Goal: Task Accomplishment & Management: Use online tool/utility

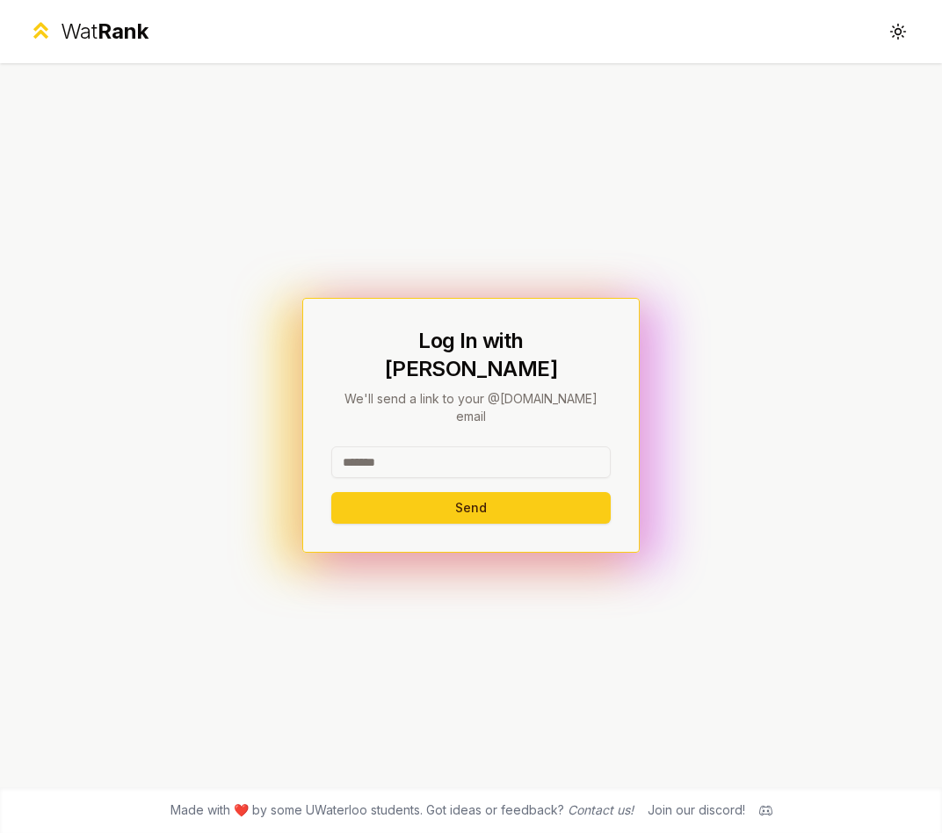
click at [530, 453] on input at bounding box center [470, 462] width 279 height 32
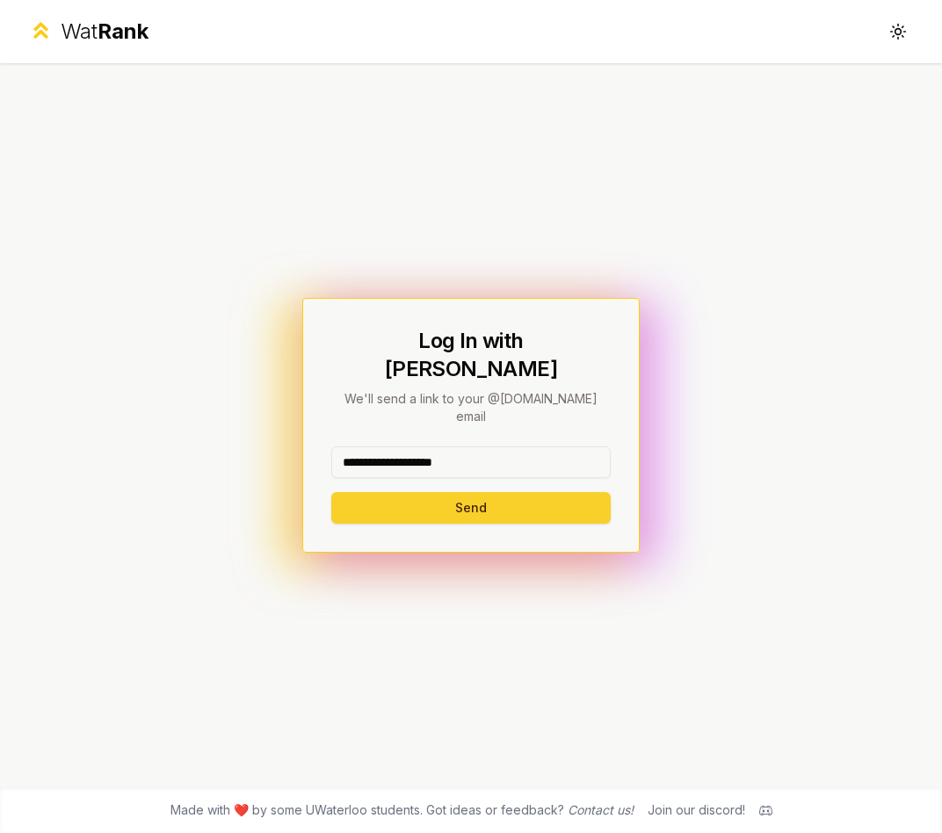
click at [444, 492] on button "Send" at bounding box center [470, 508] width 279 height 32
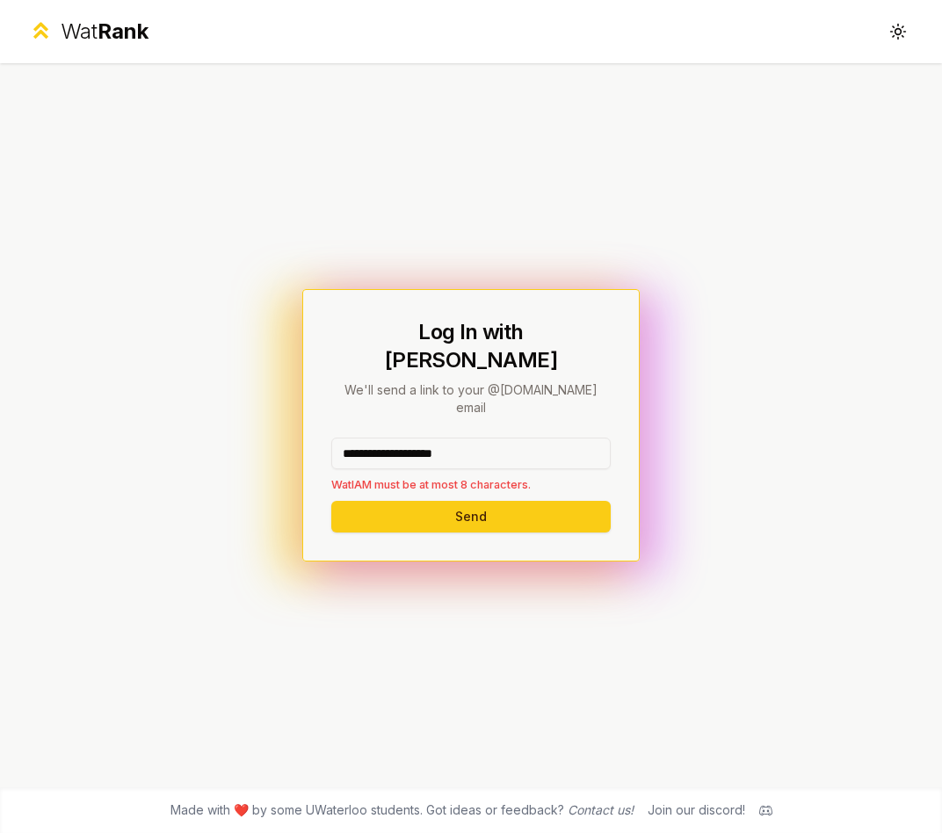
click at [395, 438] on input "**********" at bounding box center [470, 454] width 279 height 32
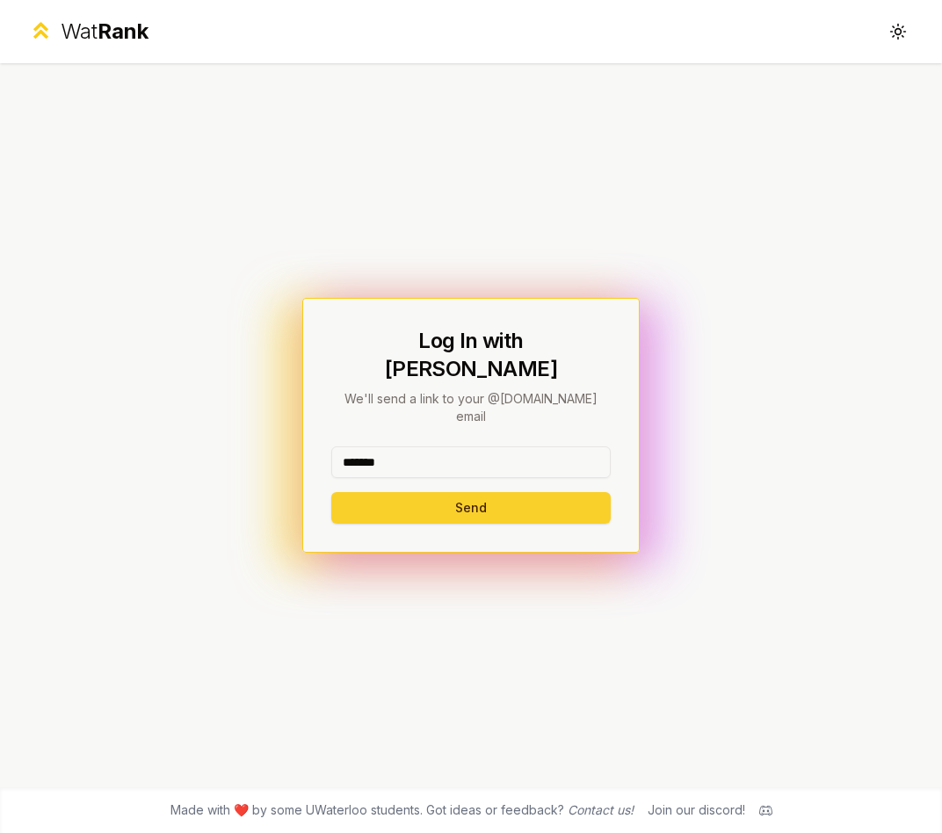
type input "*******"
click at [396, 492] on button "Send" at bounding box center [470, 508] width 279 height 32
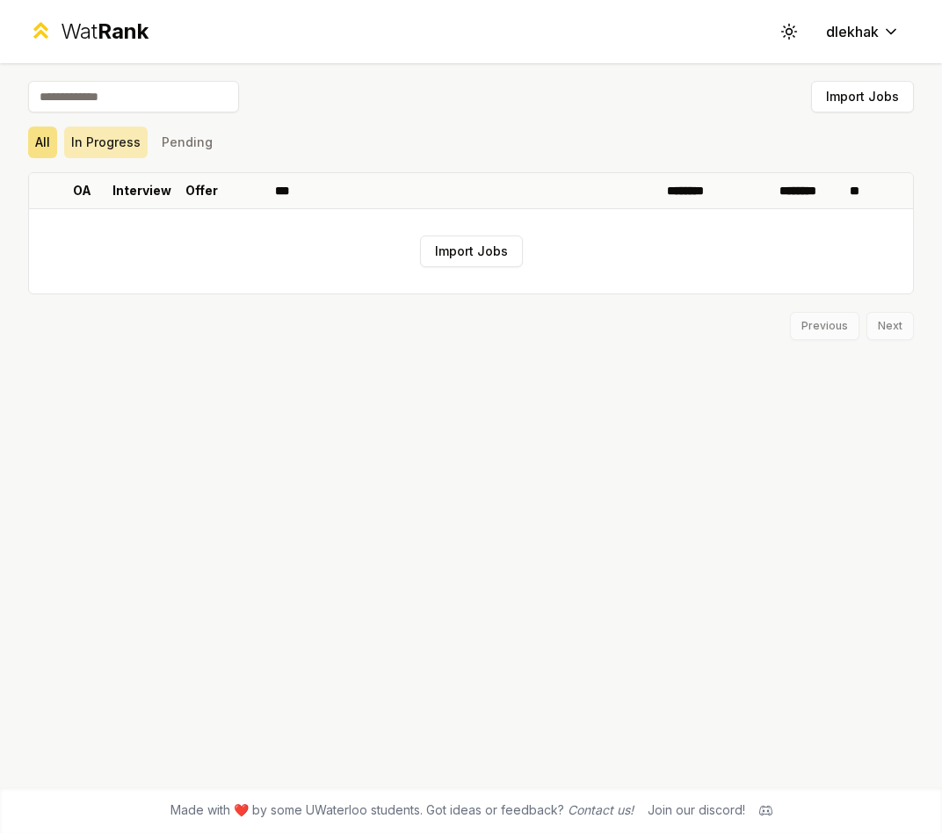
click at [103, 141] on button "In Progress" at bounding box center [105, 143] width 83 height 32
click at [182, 143] on button "Pending" at bounding box center [187, 143] width 65 height 32
click at [55, 142] on button "All" at bounding box center [42, 143] width 29 height 32
click at [463, 266] on button "Import Jobs" at bounding box center [471, 251] width 103 height 32
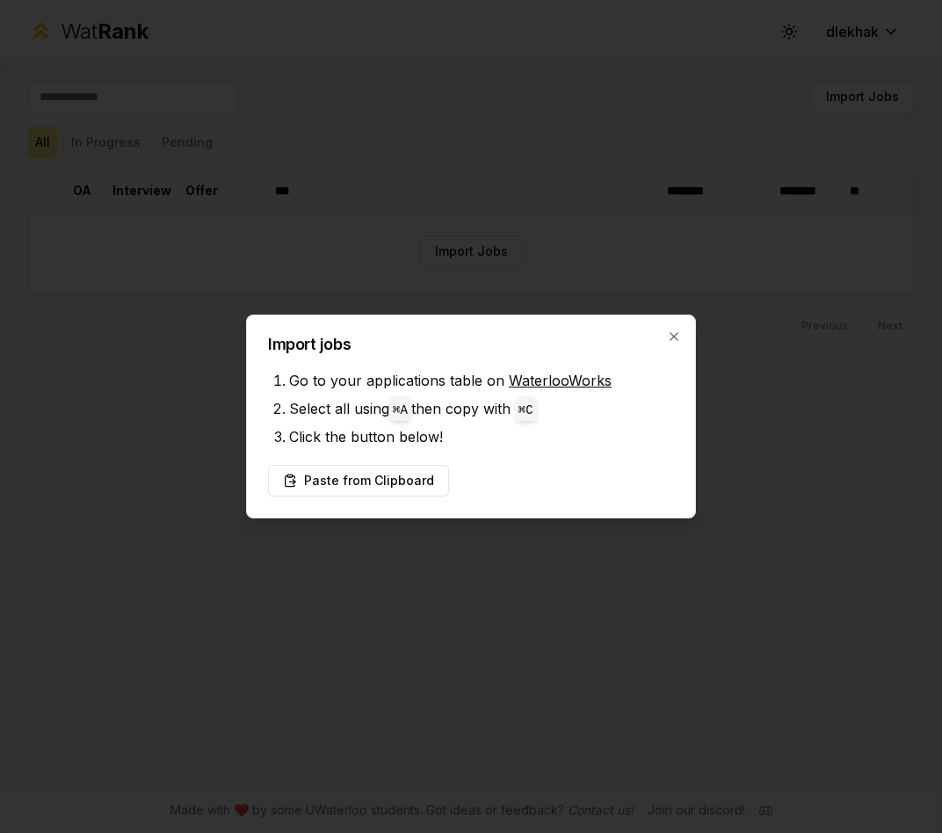
click at [540, 384] on link "WaterlooWorks" at bounding box center [560, 381] width 103 height 18
click at [387, 481] on button "Paste from Clipboard" at bounding box center [358, 481] width 181 height 32
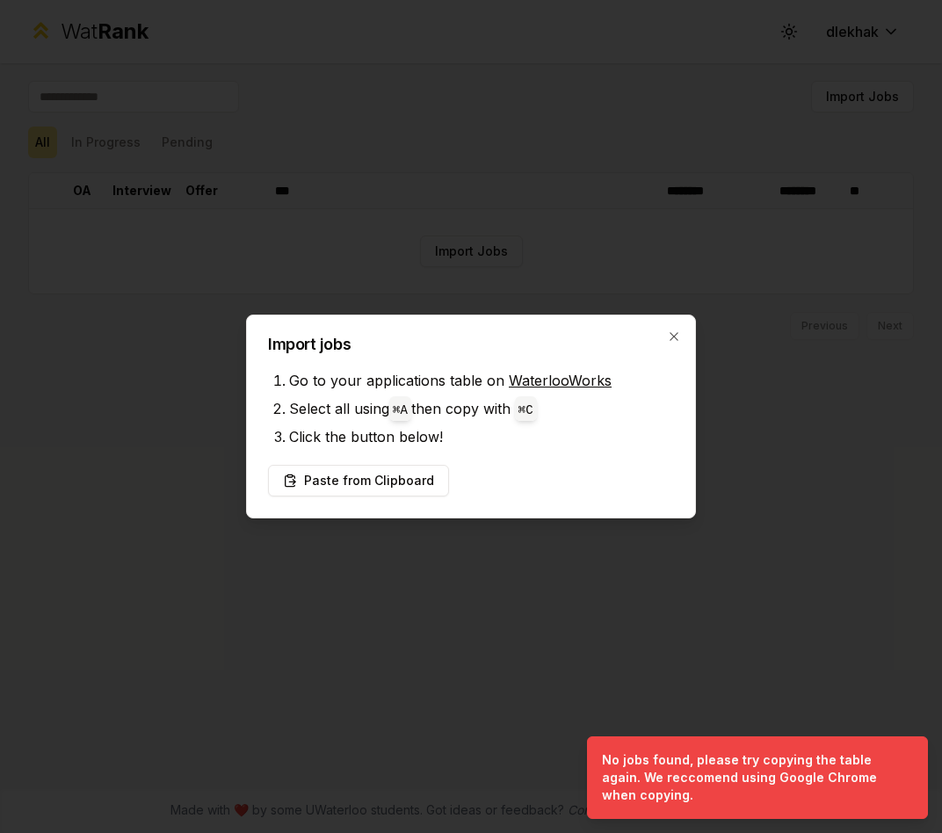
click at [612, 424] on li "Click the button below!" at bounding box center [481, 437] width 385 height 28
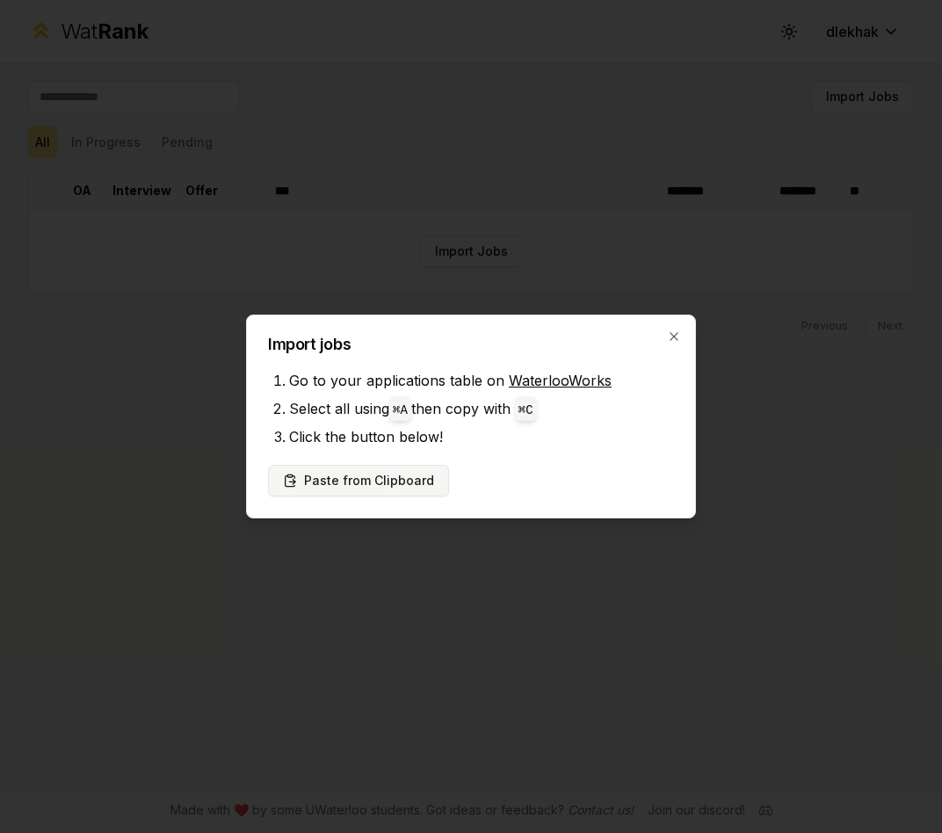
click at [393, 488] on button "Paste from Clipboard" at bounding box center [358, 481] width 181 height 32
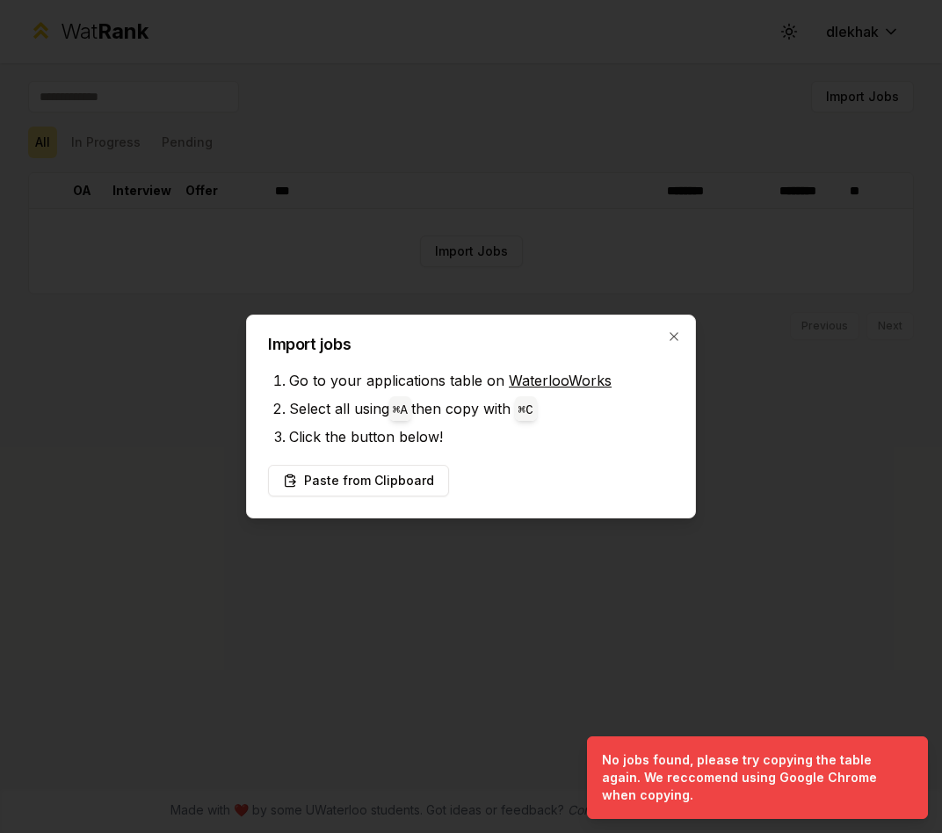
click at [499, 431] on li "Click the button below!" at bounding box center [481, 437] width 385 height 28
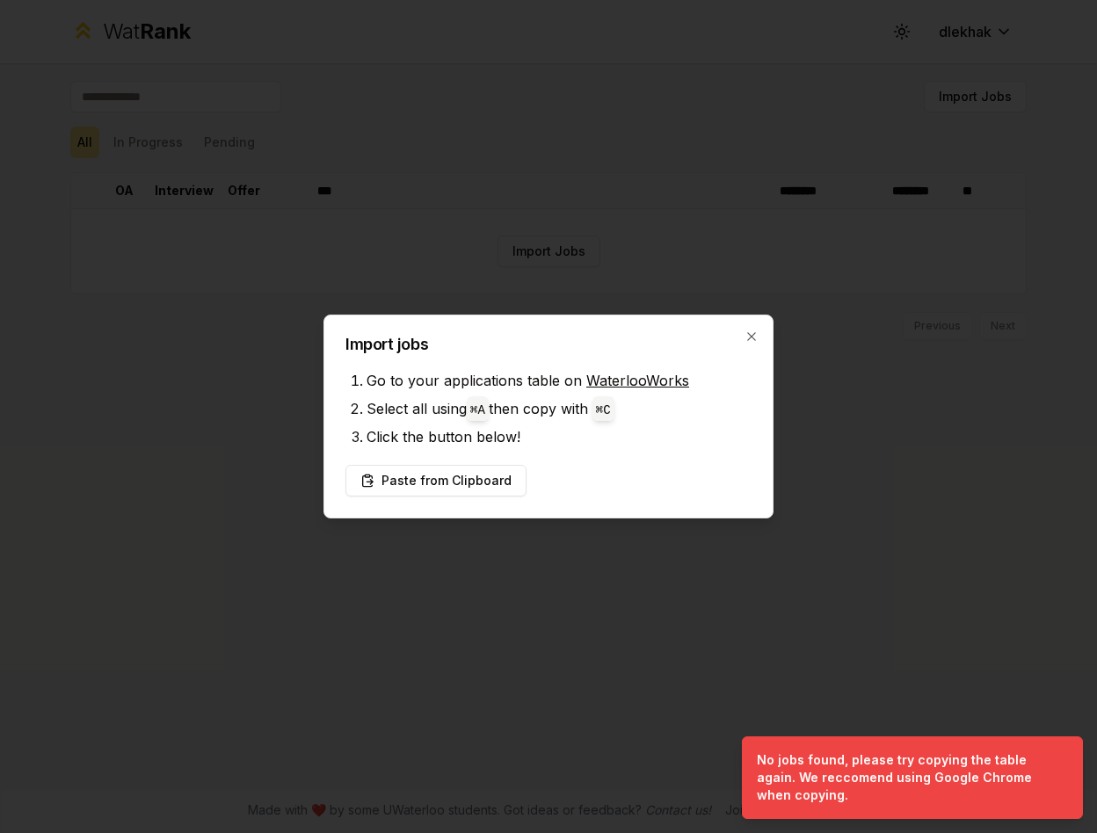
click at [759, 328] on div "Import jobs Go to your applications table on WaterlooWorks Select all using ⌘ A…" at bounding box center [548, 417] width 450 height 204
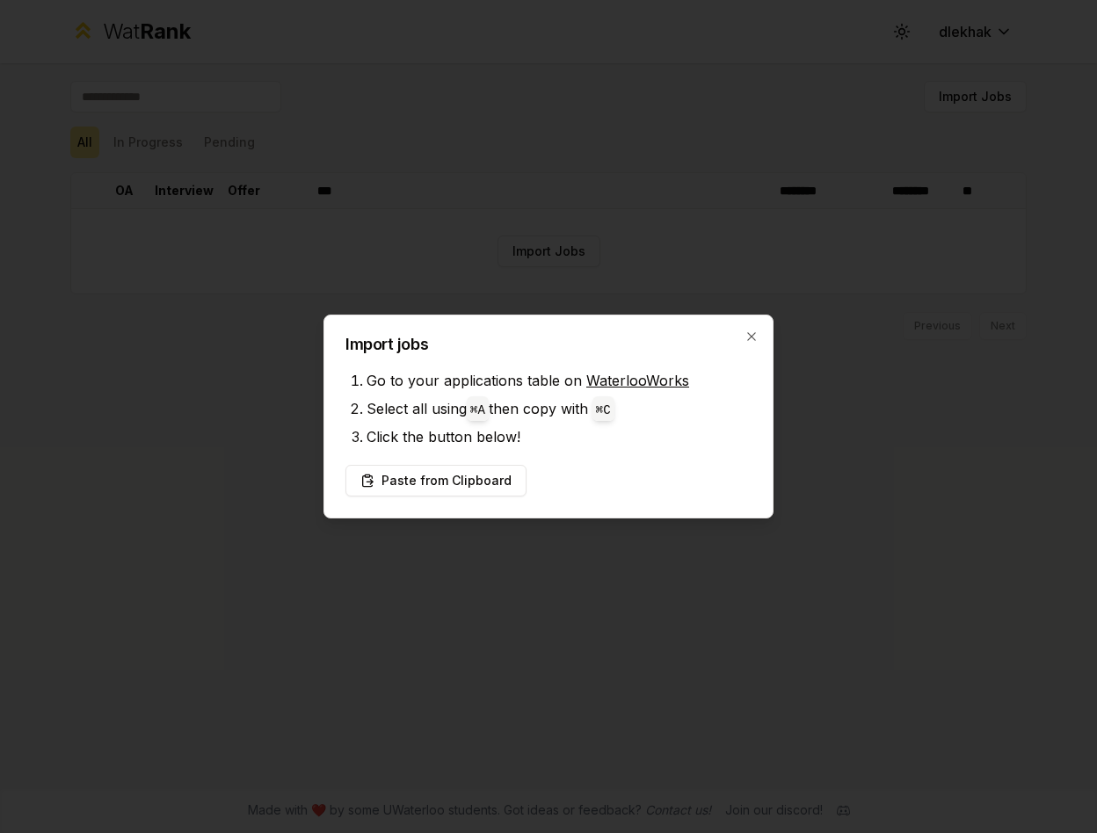
click at [646, 384] on link "WaterlooWorks" at bounding box center [637, 381] width 103 height 18
click at [462, 486] on button "Paste from Clipboard" at bounding box center [435, 481] width 181 height 32
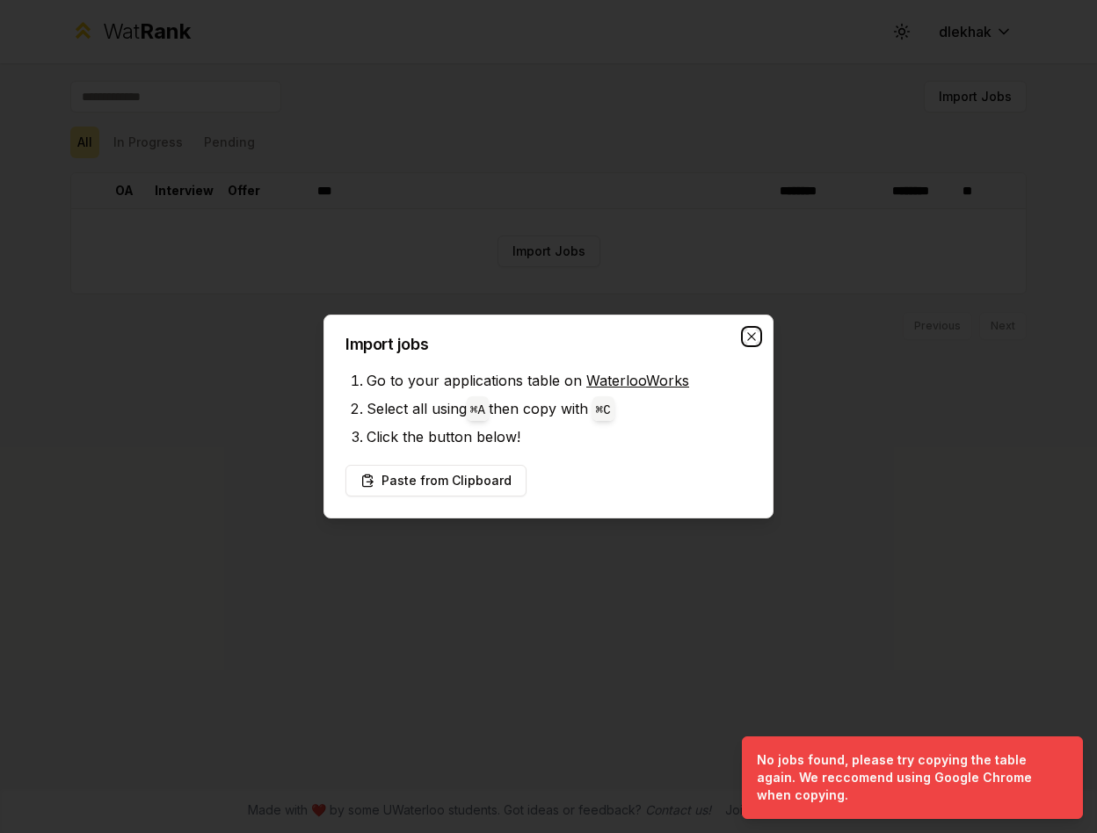
click at [748, 337] on icon "button" at bounding box center [751, 337] width 14 height 14
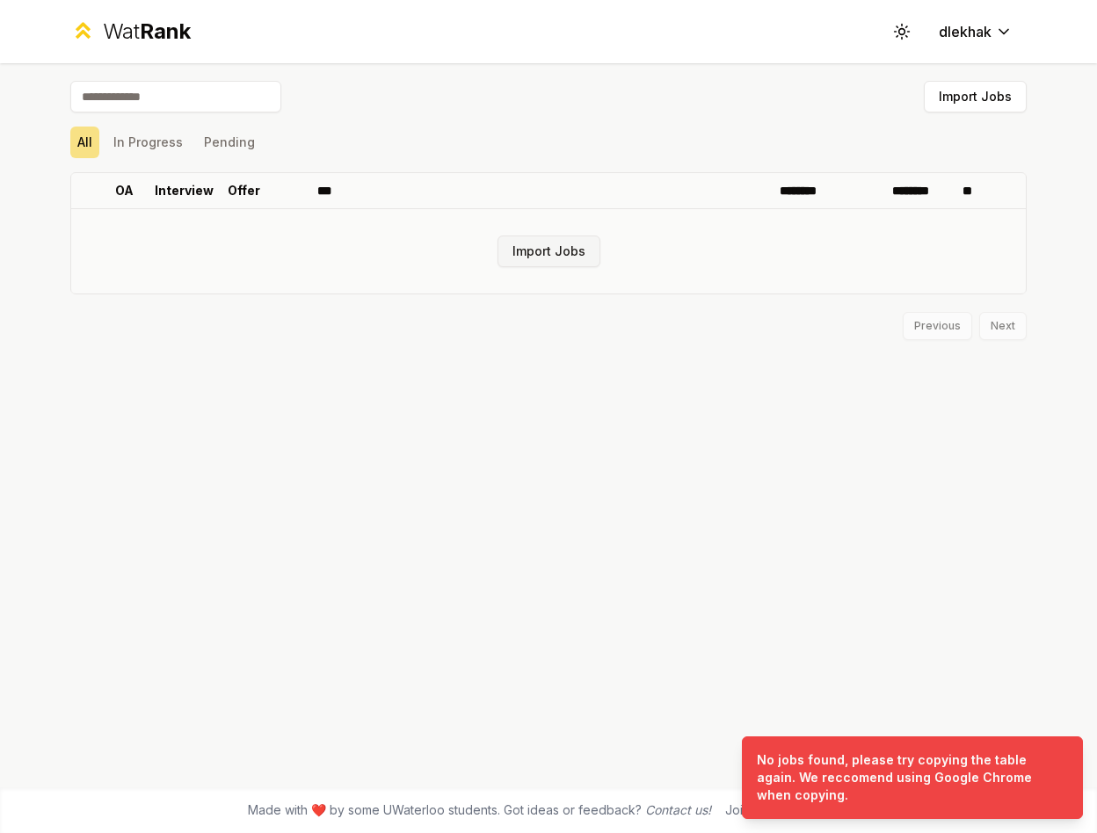
click at [554, 258] on button "Import Jobs" at bounding box center [548, 251] width 103 height 32
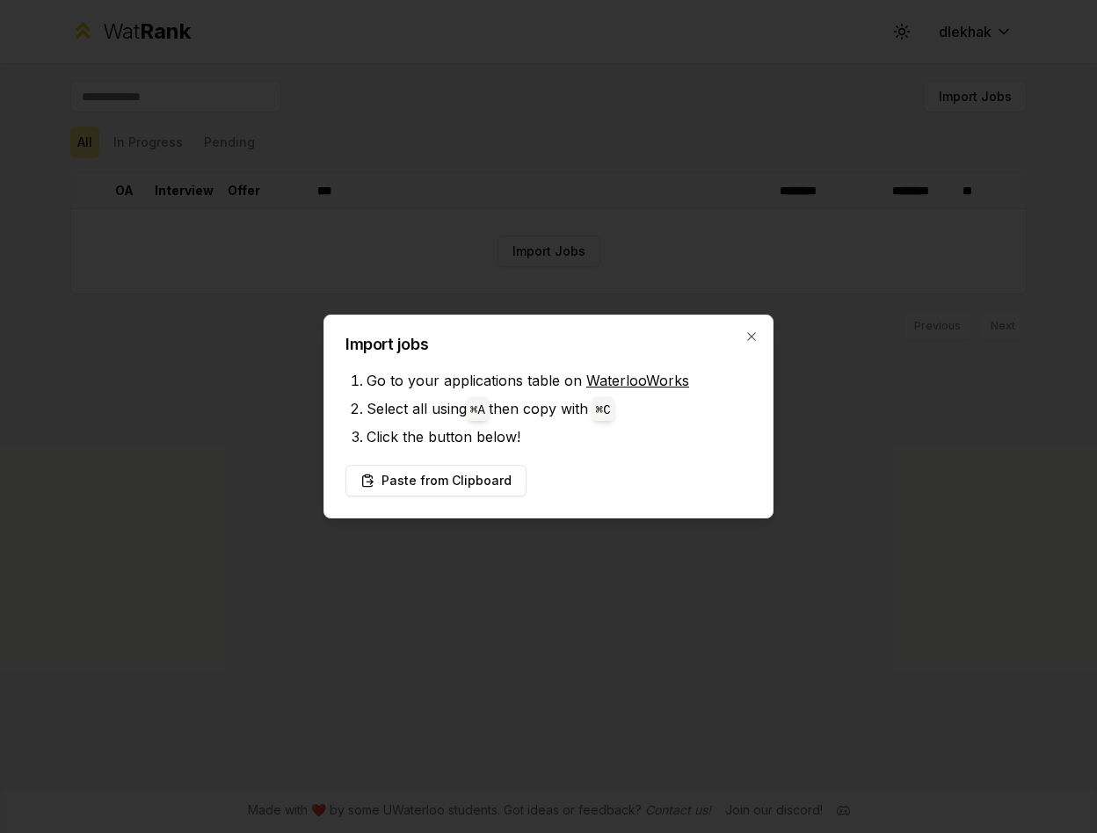
click at [755, 519] on div at bounding box center [548, 416] width 1097 height 833
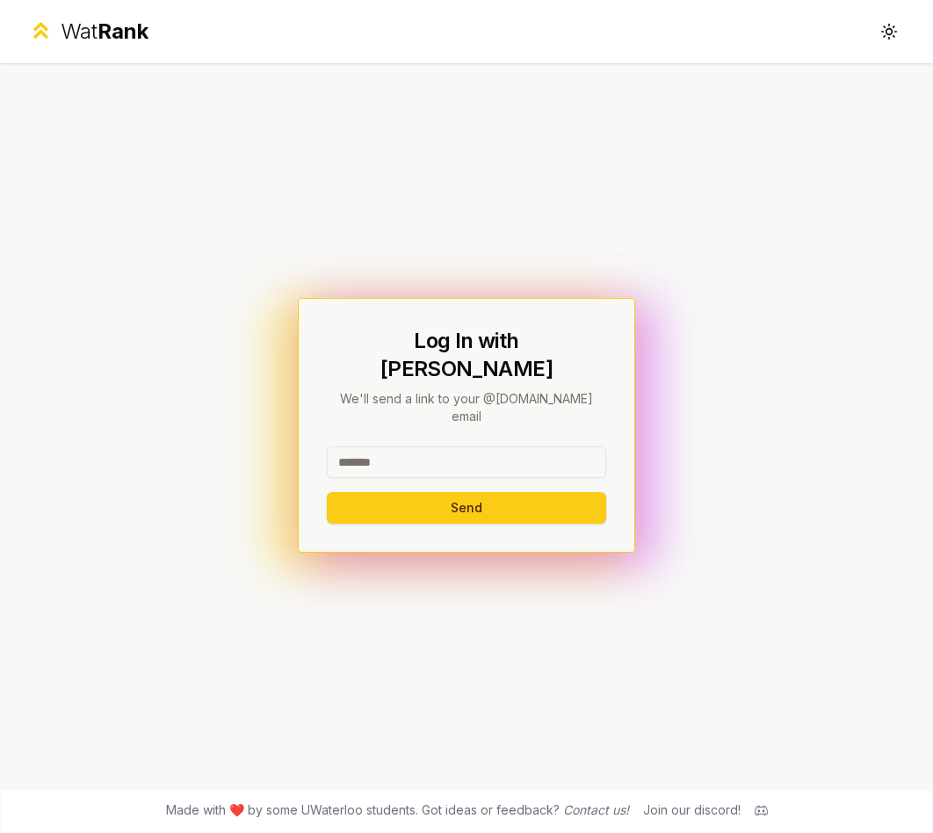
click at [814, 434] on div "Log In with WatIAM We'll send a link to your @[DOMAIN_NAME] email Send" at bounding box center [466, 425] width 933 height 724
